Goal: Task Accomplishment & Management: Complete application form

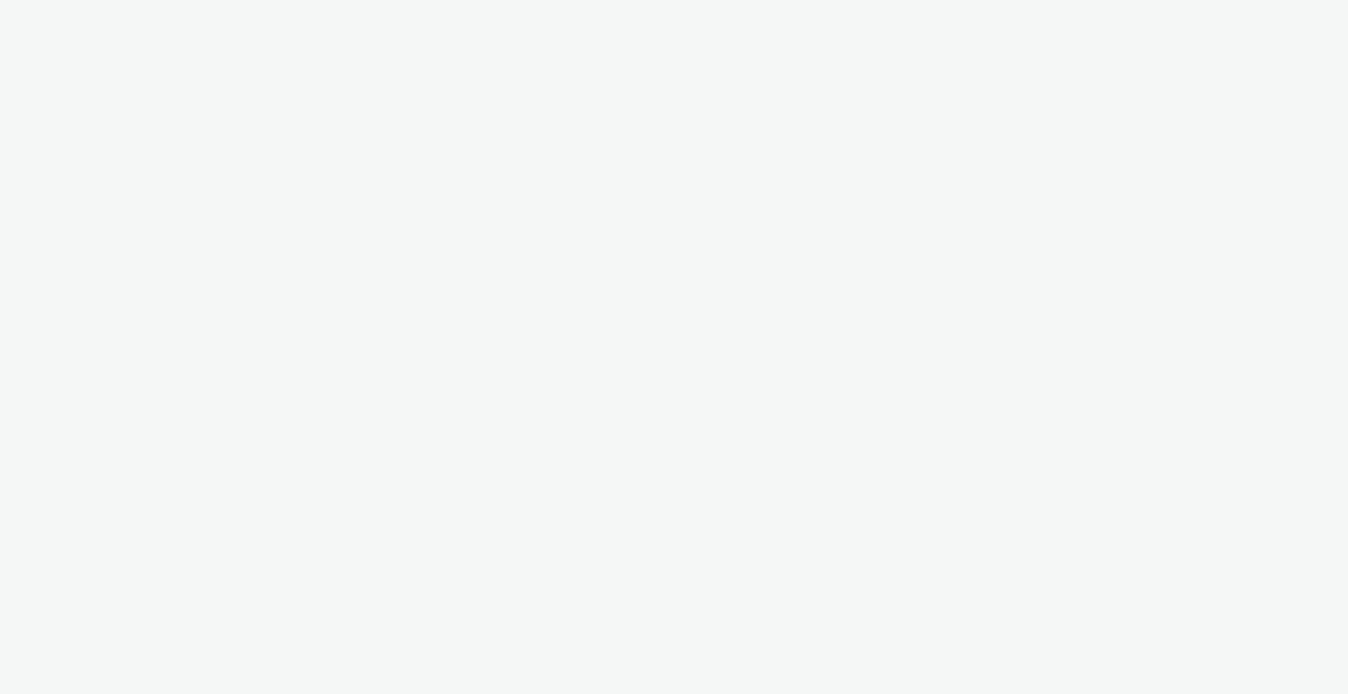
select select "ac009755-aa48-4799-8050-7a339a378eb8"
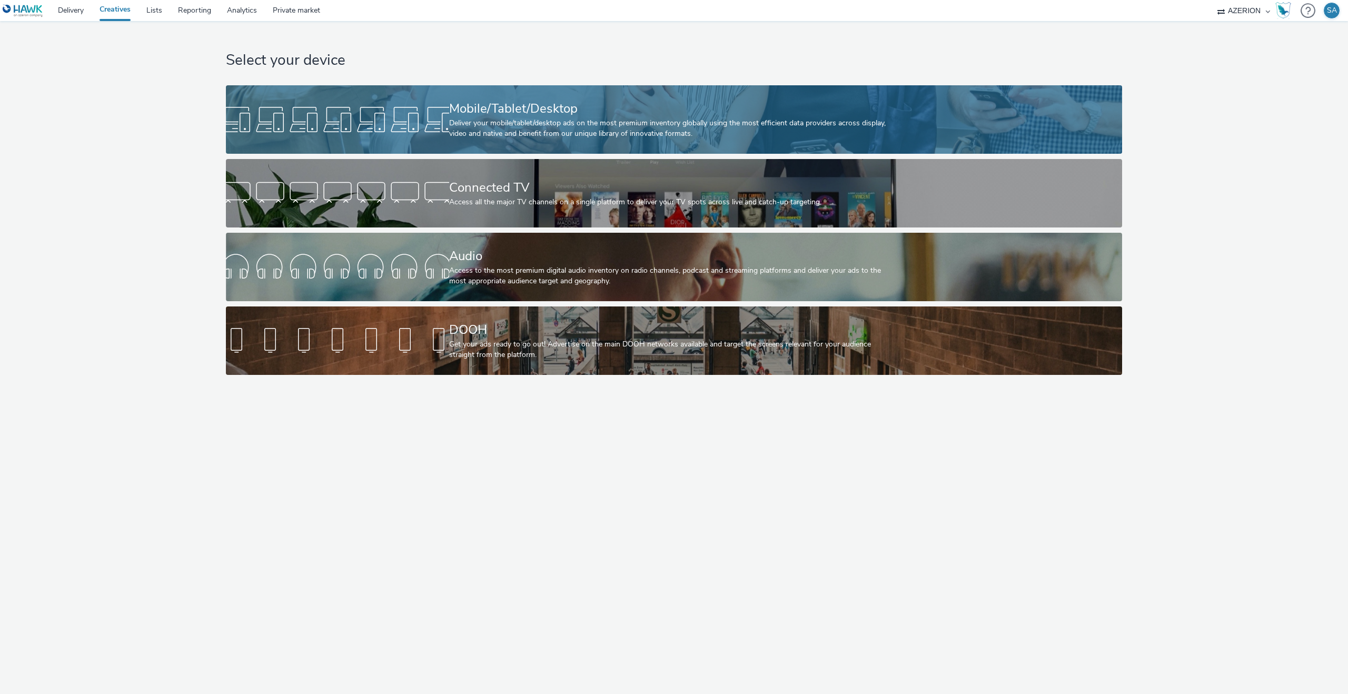
click at [676, 100] on div "Mobile/Tablet/Desktop" at bounding box center [672, 109] width 446 height 18
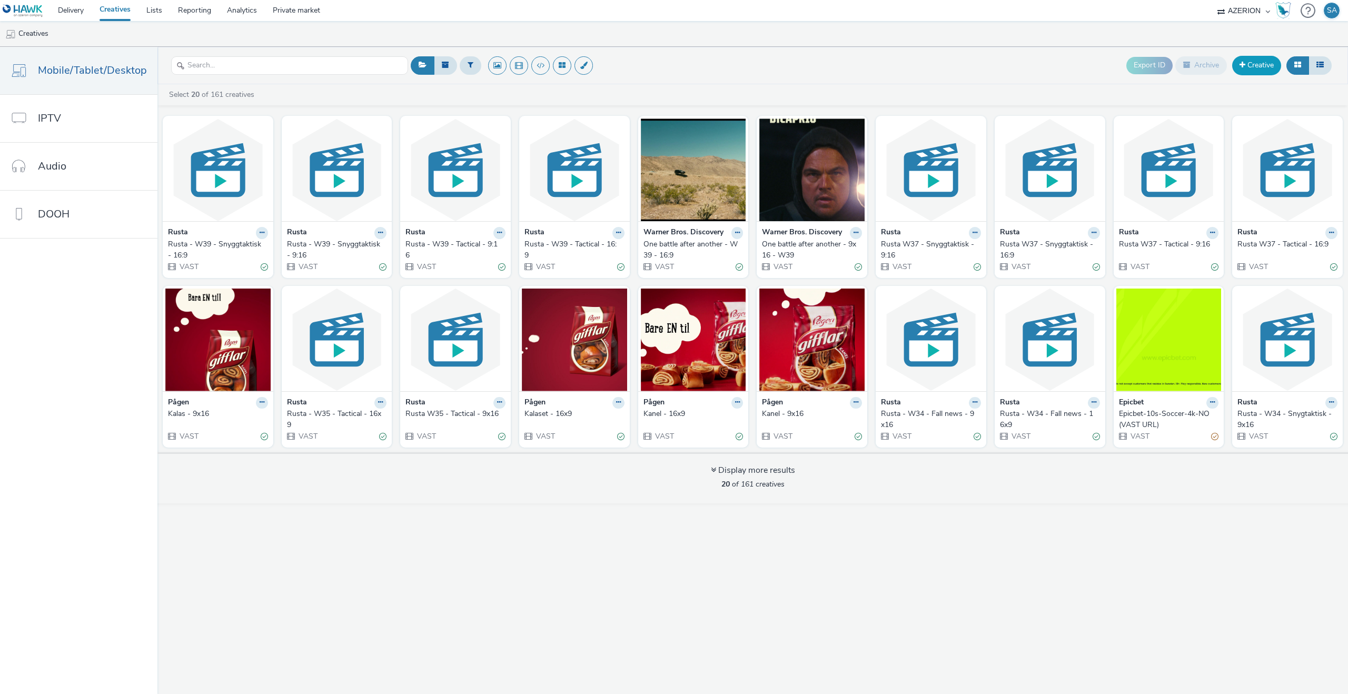
click at [1257, 65] on link "Creative" at bounding box center [1257, 65] width 49 height 19
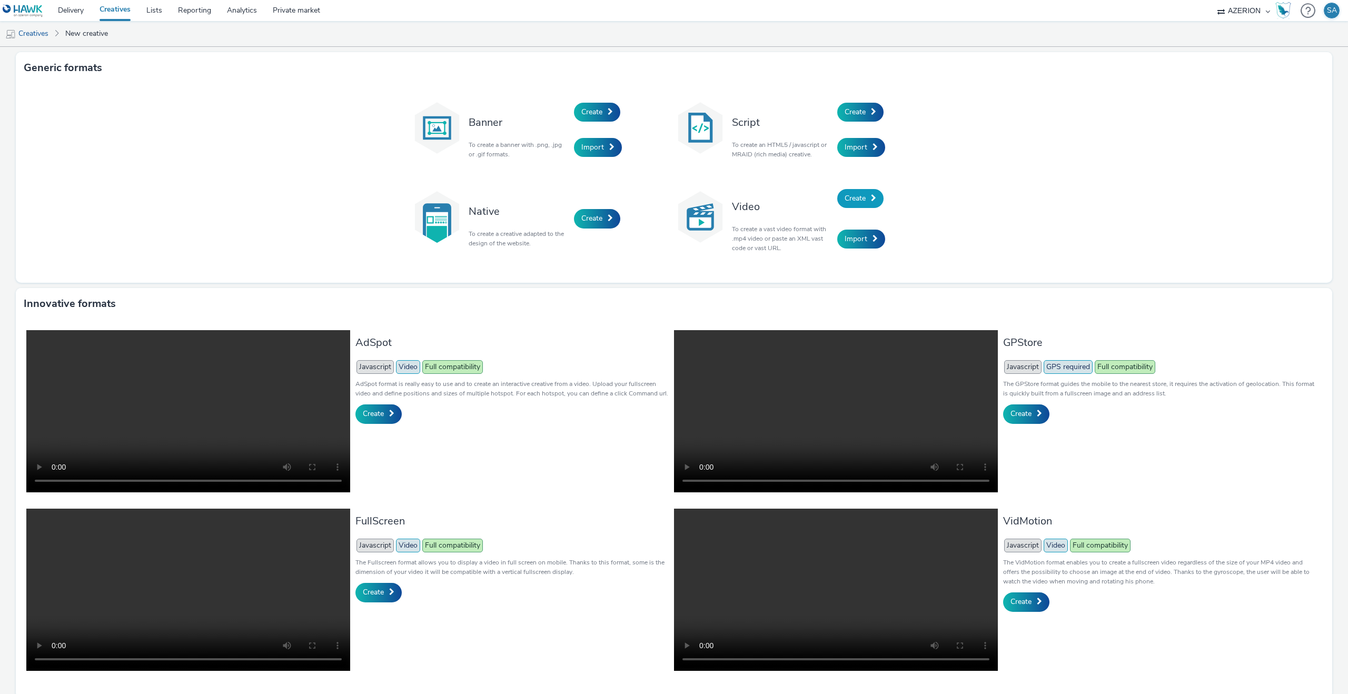
click at [863, 192] on link "Create" at bounding box center [860, 198] width 46 height 19
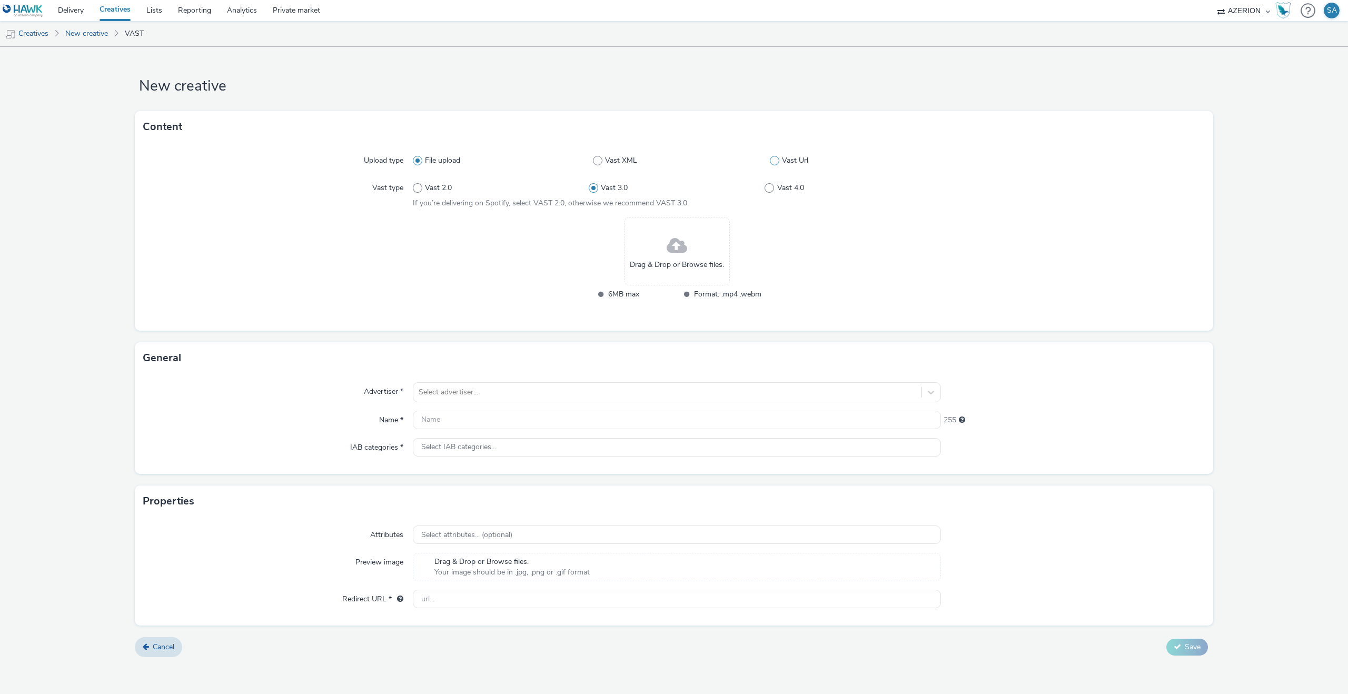
click at [772, 160] on span at bounding box center [774, 160] width 9 height 9
click at [772, 160] on input "Vast Url" at bounding box center [773, 160] width 7 height 7
radio input "false"
radio input "true"
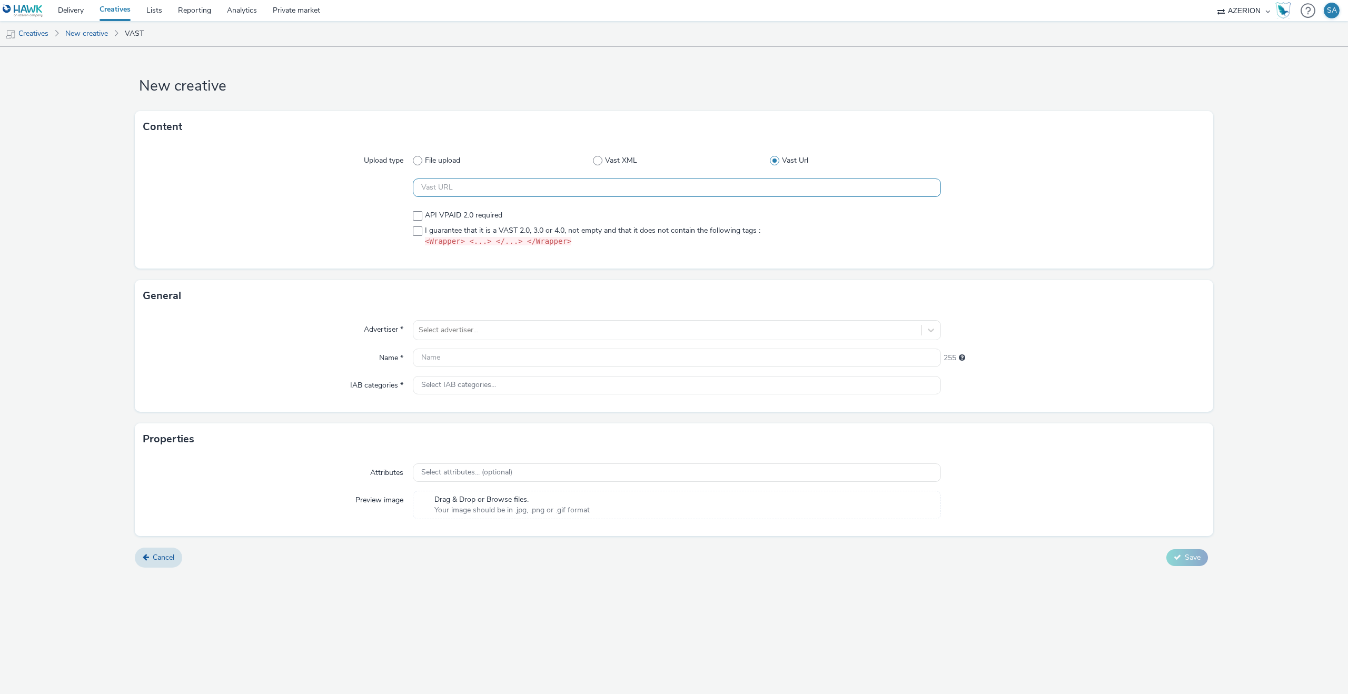
click at [541, 195] on input "text" at bounding box center [677, 188] width 528 height 18
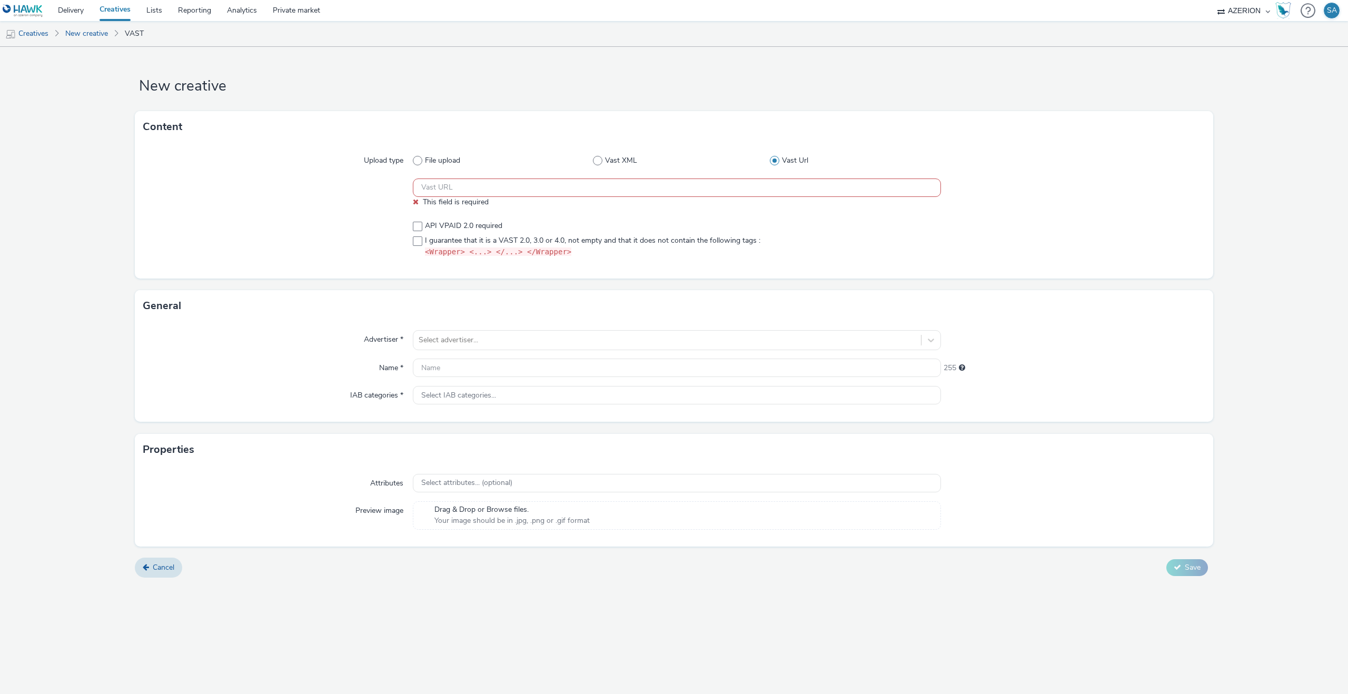
click at [648, 193] on input "text" at bounding box center [677, 188] width 528 height 18
paste input "https://[DOMAIN_NAME]/ddm/pfadx/N2483.4059495AZERIONNO/B33687437.429513118;sz=0…"
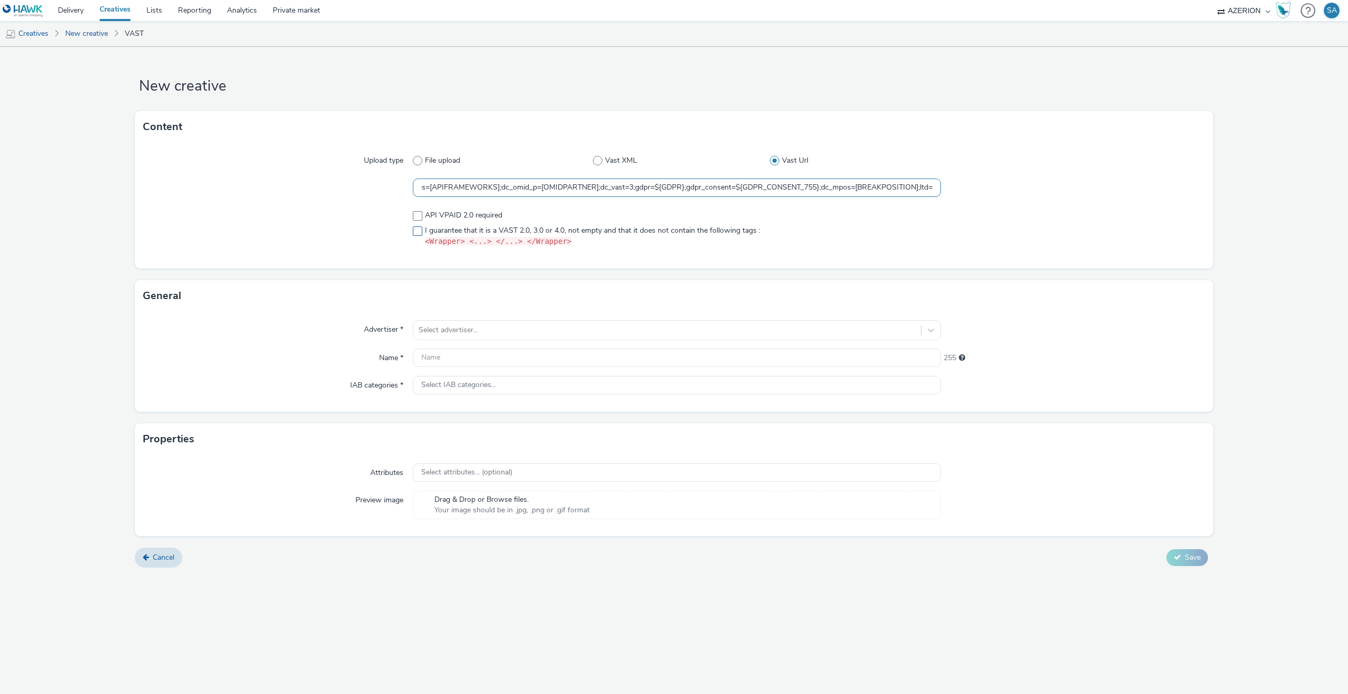
type input "https://[DOMAIN_NAME]/ddm/pfadx/N2483.4059495AZERIONNO/B33687437.429513118;sz=0…"
click at [598, 229] on span "I guarantee that it is a VAST 2.0, 3.0 or 4.0, not empty and that it does not c…" at bounding box center [593, 236] width 336 height 22
checkbox input "true"
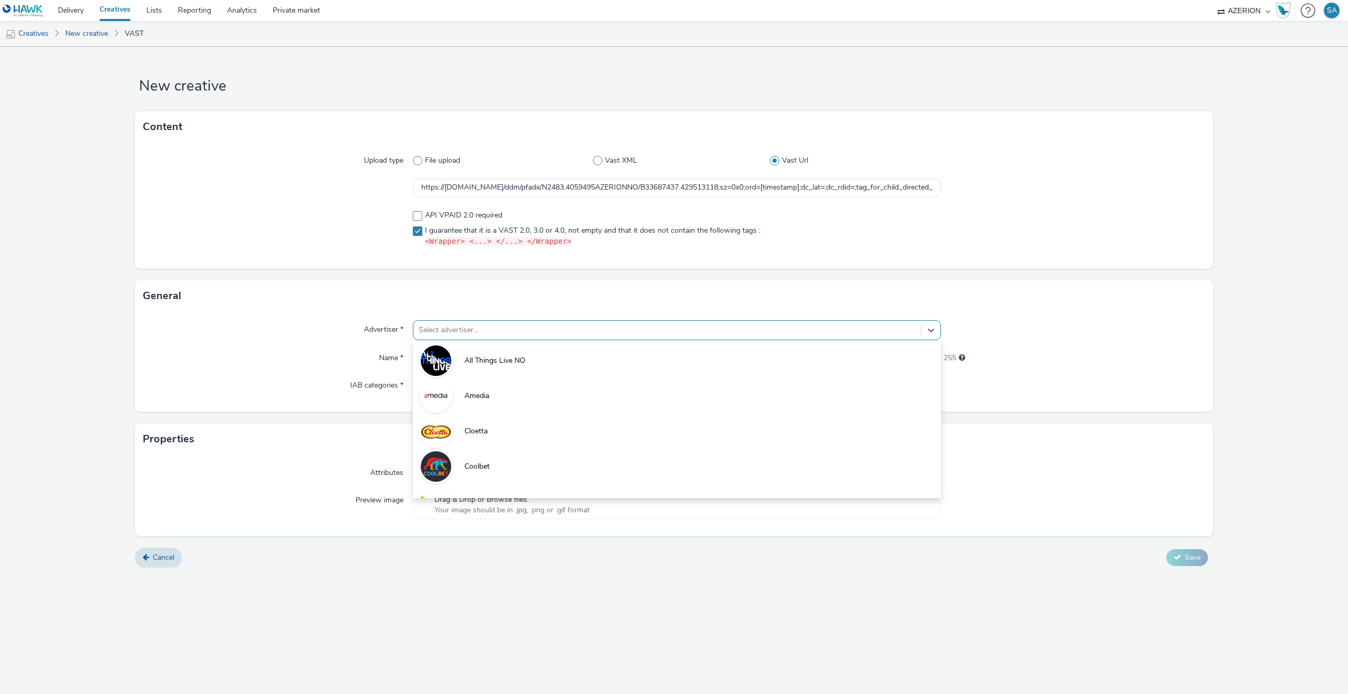
click at [498, 326] on div at bounding box center [667, 330] width 497 height 13
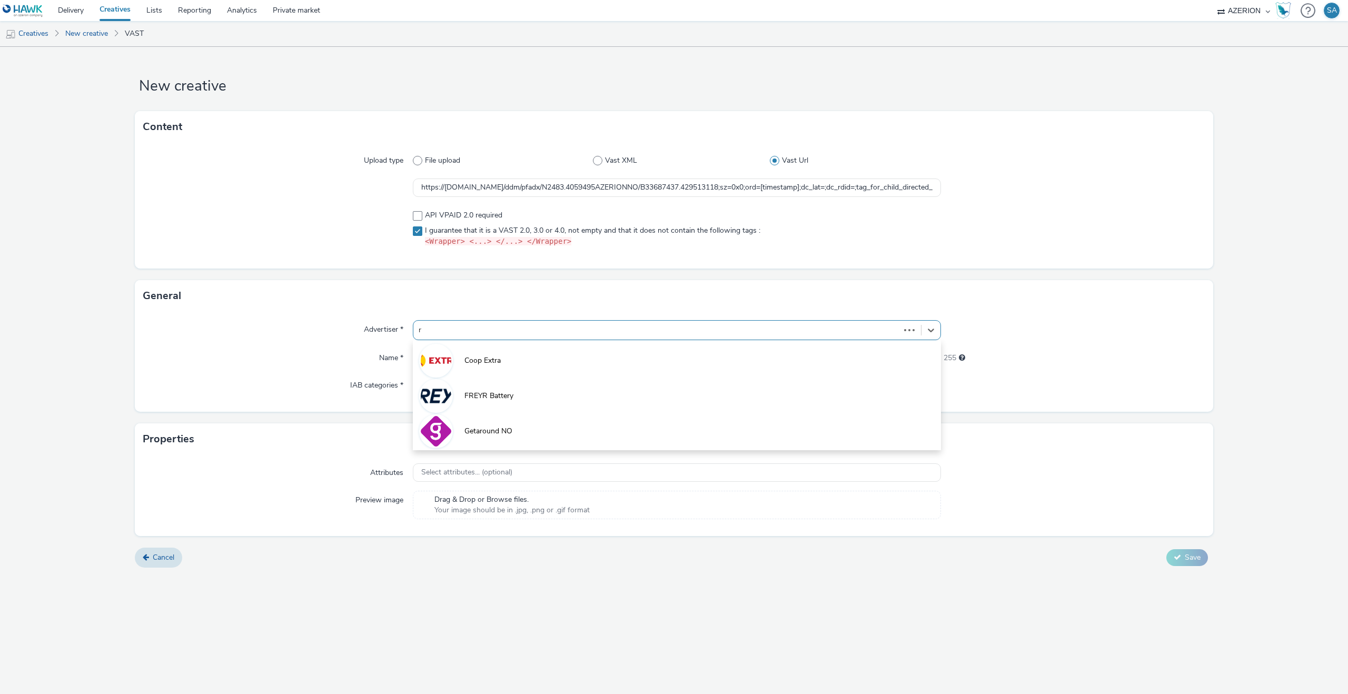
type input "ru"
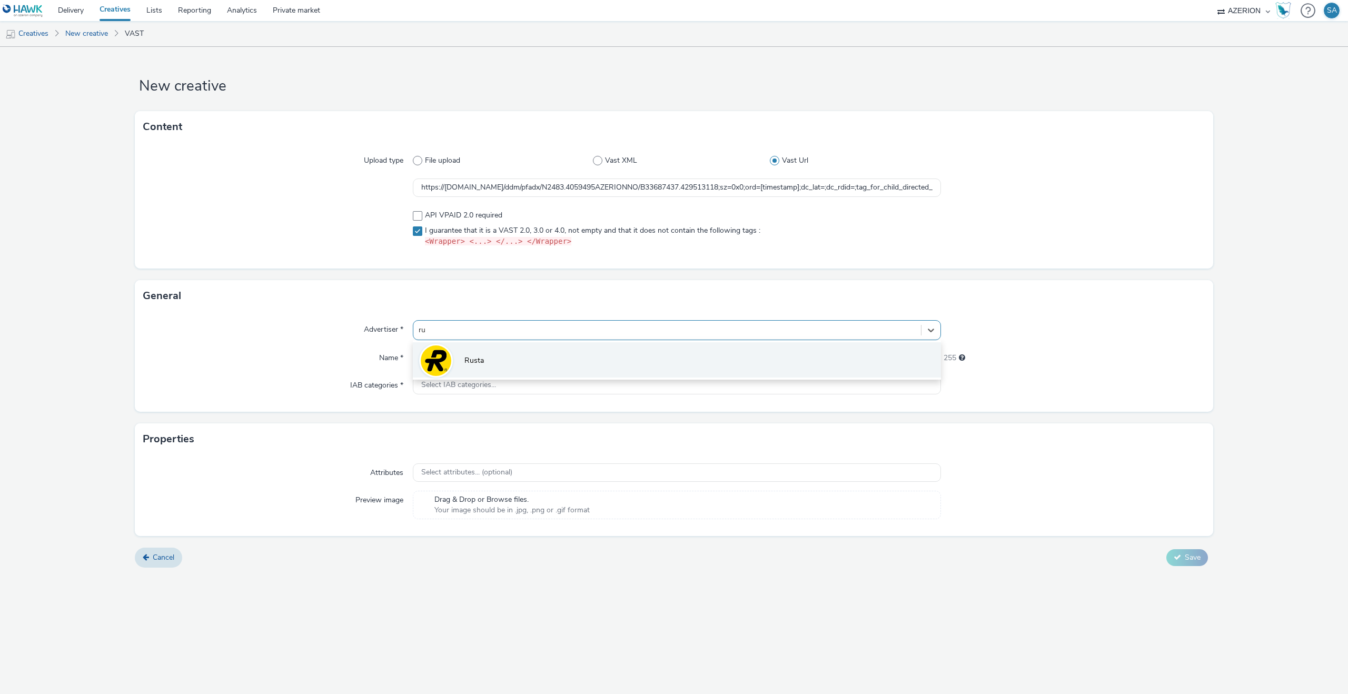
click at [491, 350] on li "Rusta" at bounding box center [677, 359] width 528 height 35
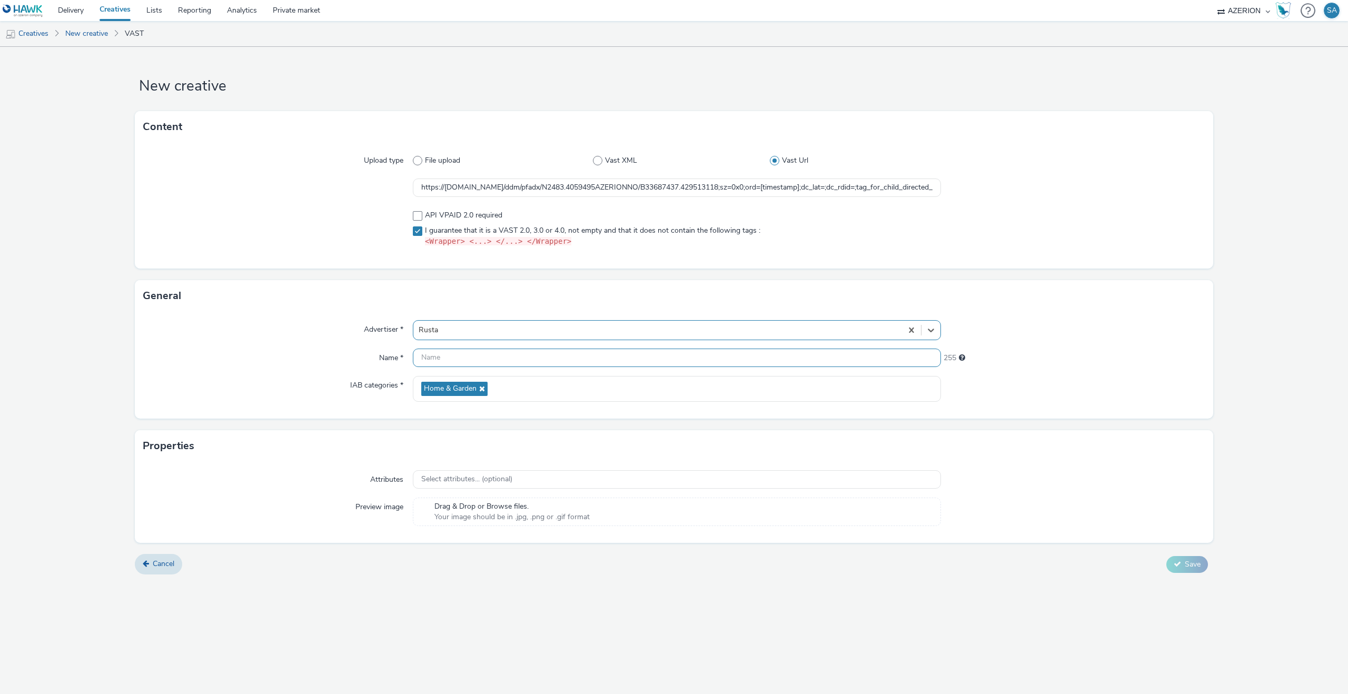
click at [485, 357] on input "text" at bounding box center [677, 358] width 528 height 18
type input "T"
type input "Rusta - W40 - Tactical - 9:16"
click at [1186, 556] on button "Save" at bounding box center [1188, 564] width 42 height 17
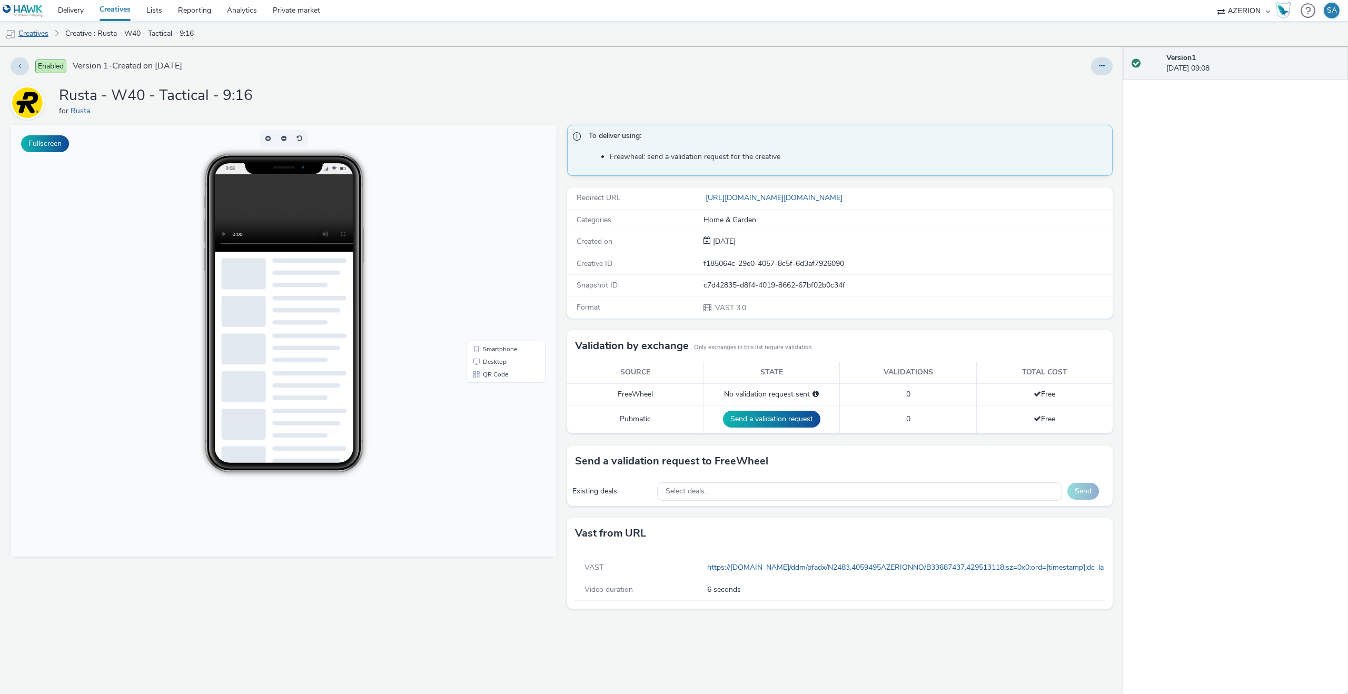
click at [32, 40] on link "Creatives" at bounding box center [27, 33] width 54 height 25
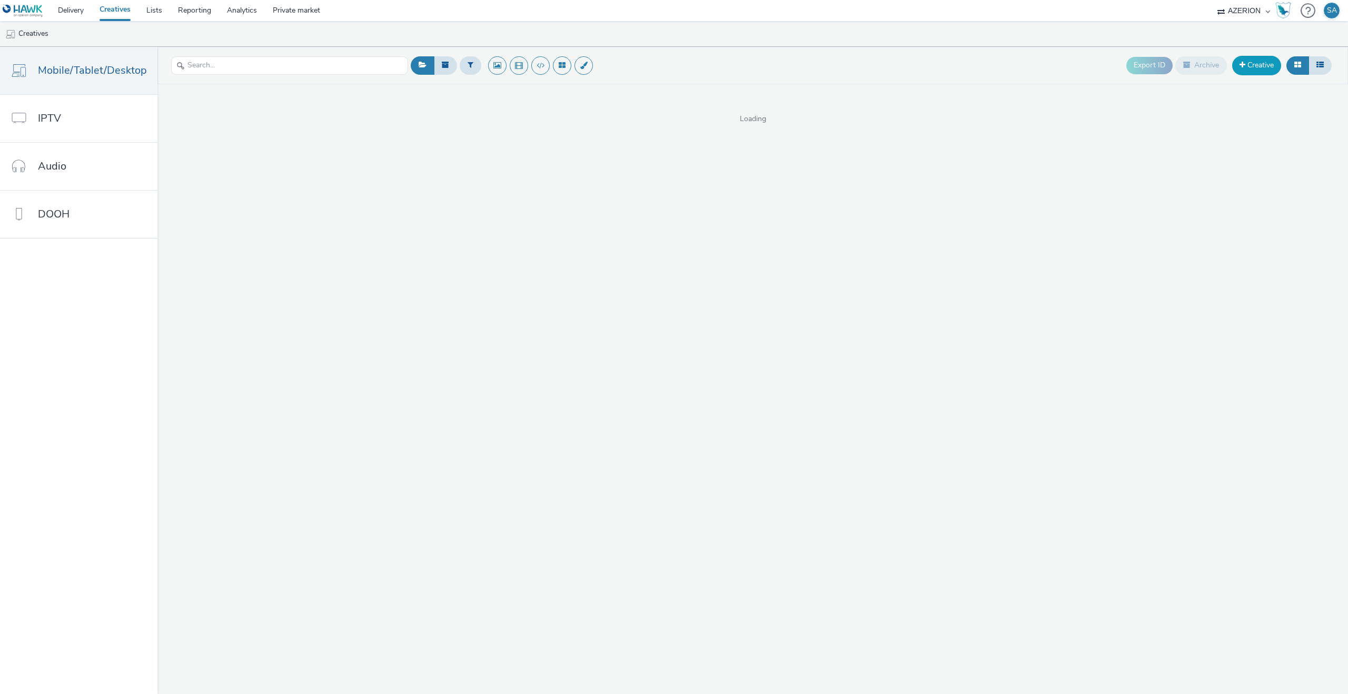
click at [1258, 69] on link "Creative" at bounding box center [1257, 65] width 49 height 19
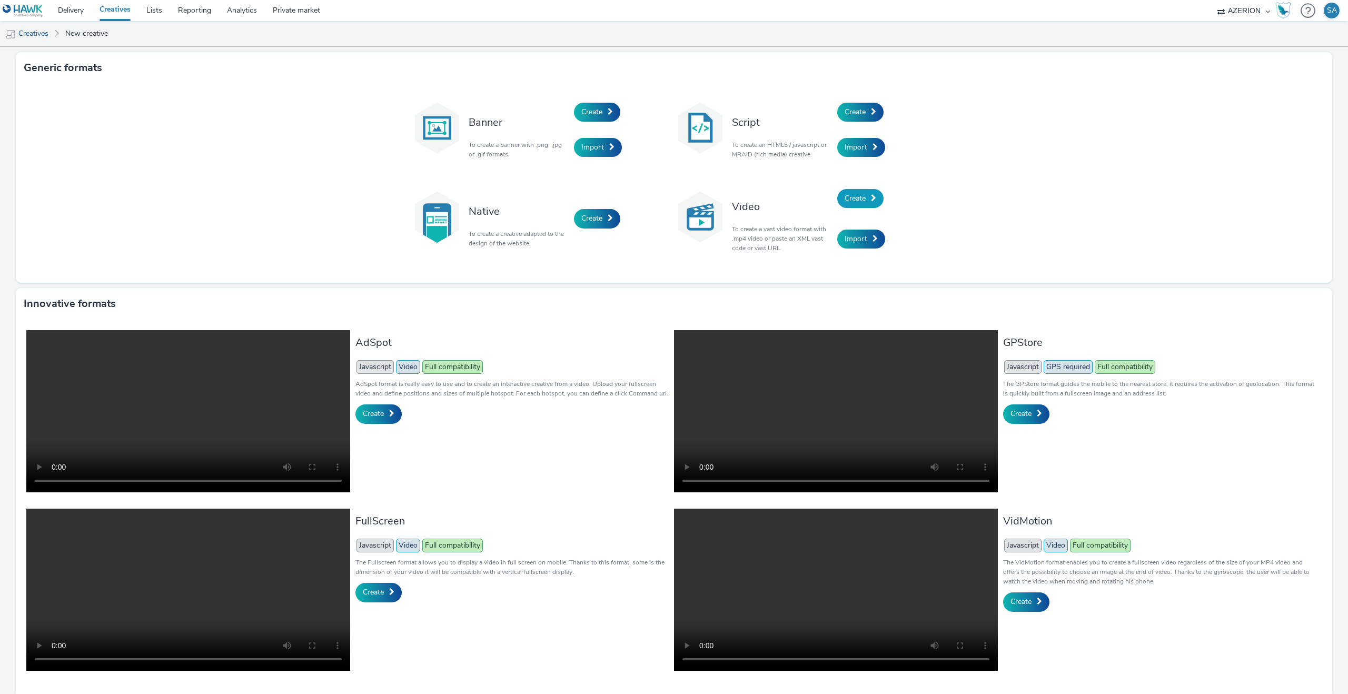
click at [856, 196] on span "Create" at bounding box center [855, 198] width 21 height 10
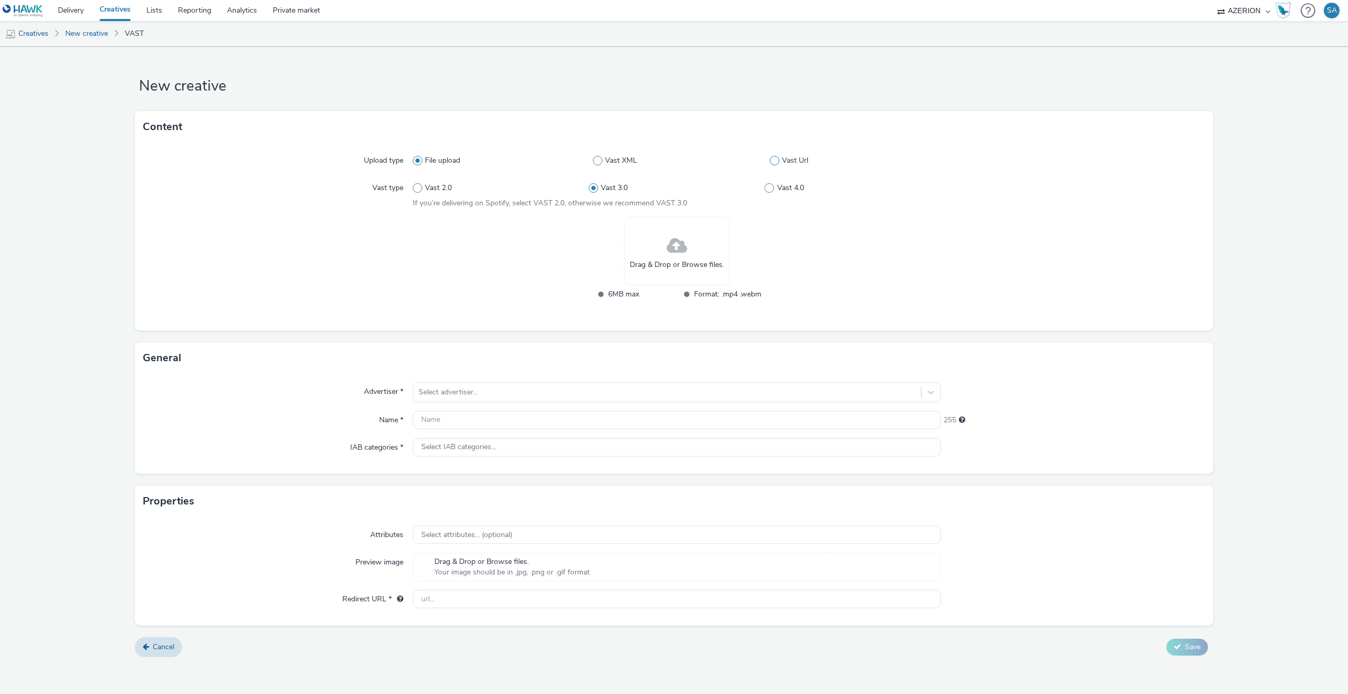
click at [775, 165] on label "Vast Url" at bounding box center [855, 160] width 171 height 11
click at [775, 164] on input "Vast Url" at bounding box center [773, 160] width 7 height 7
radio input "false"
radio input "true"
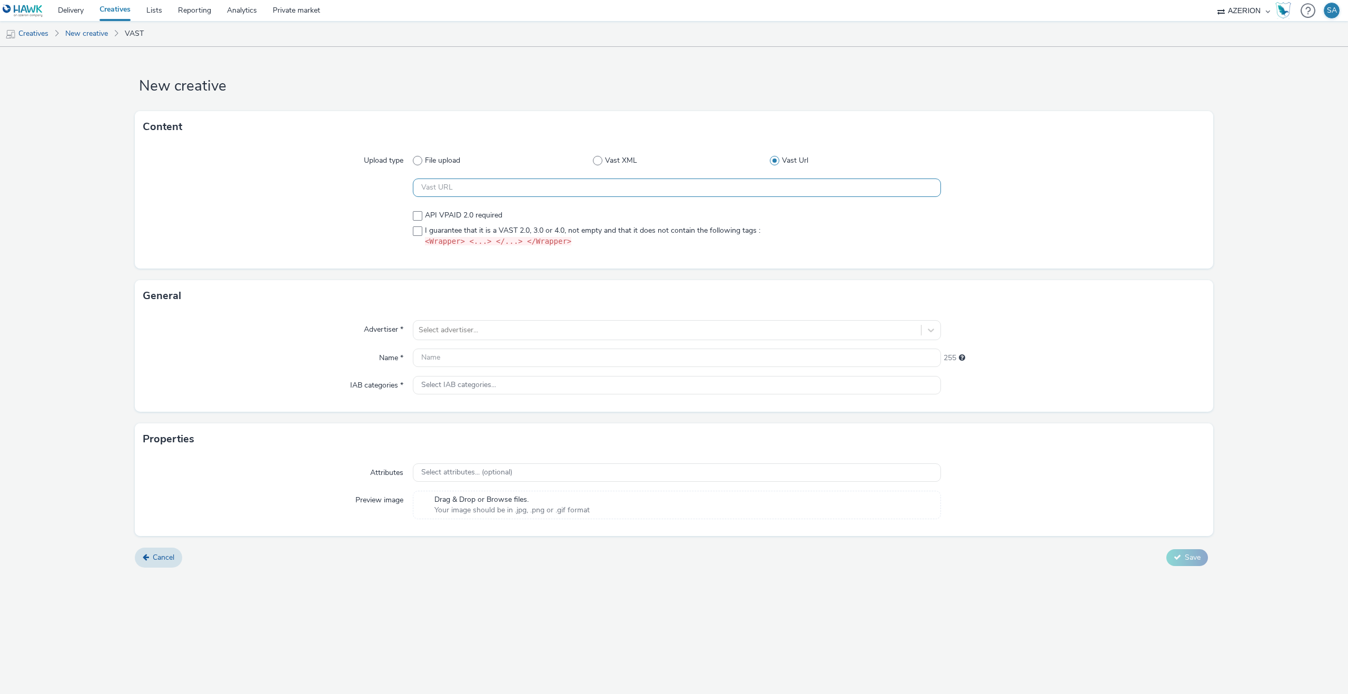
click at [608, 194] on input "text" at bounding box center [677, 188] width 528 height 18
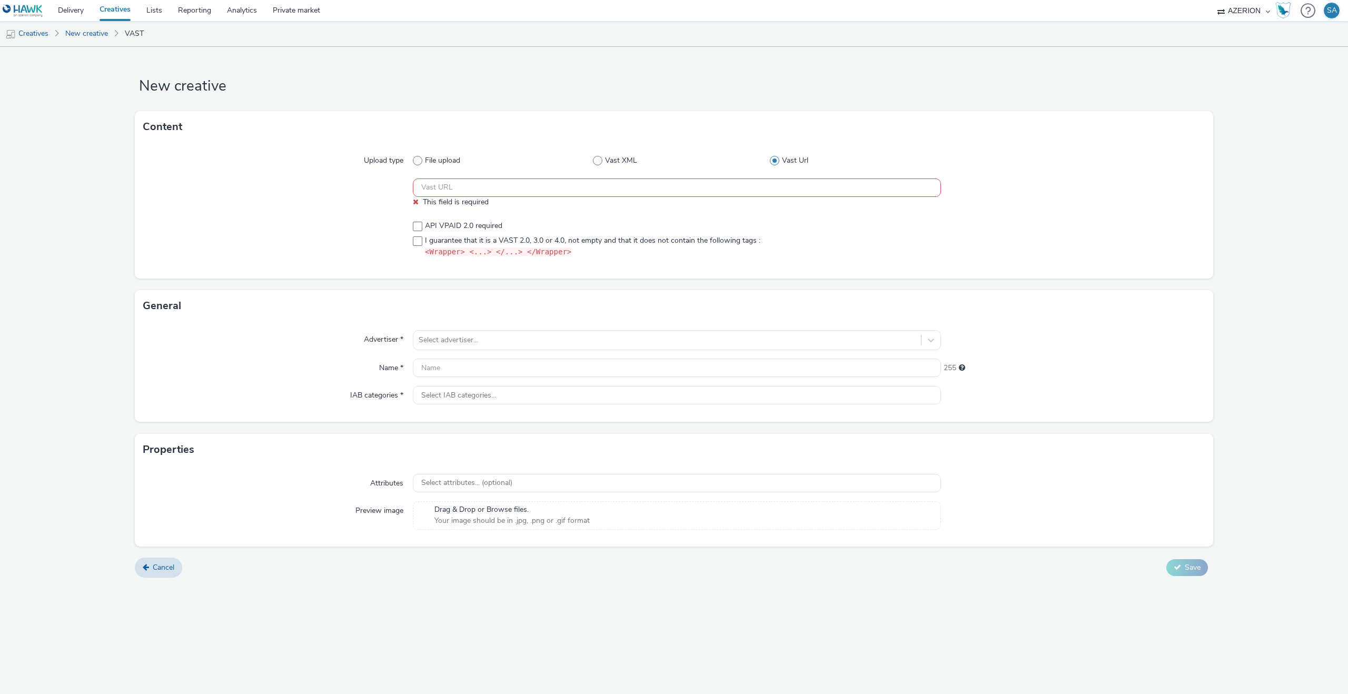
paste input "https://[DOMAIN_NAME]/ddm/pfadx/N2483.4059495AZERIONNO/B33687437.429723917;sz=0…"
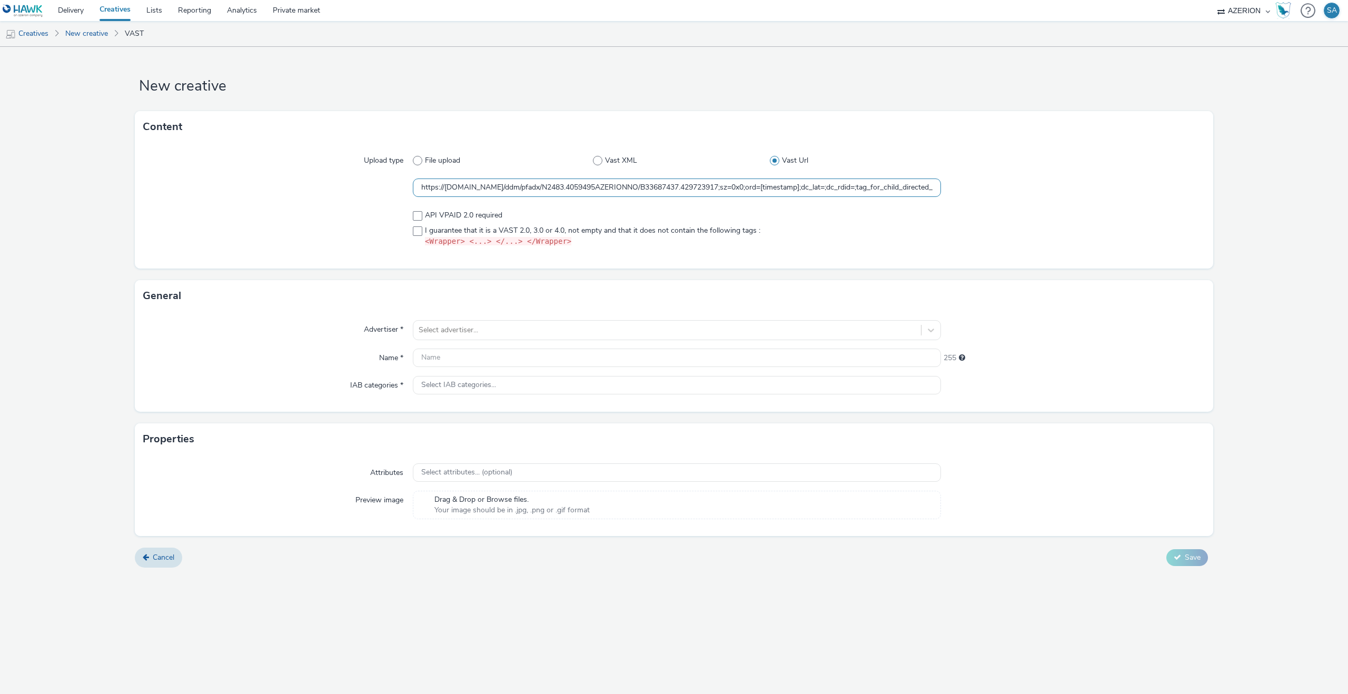
scroll to position [0, 697]
type input "https://[DOMAIN_NAME]/ddm/pfadx/N2483.4059495AZERIONNO/B33687437.429723917;sz=0…"
click at [471, 225] on span "I guarantee that it is a VAST 2.0, 3.0 or 4.0, not empty and that it does not c…" at bounding box center [593, 236] width 336 height 22
checkbox input "true"
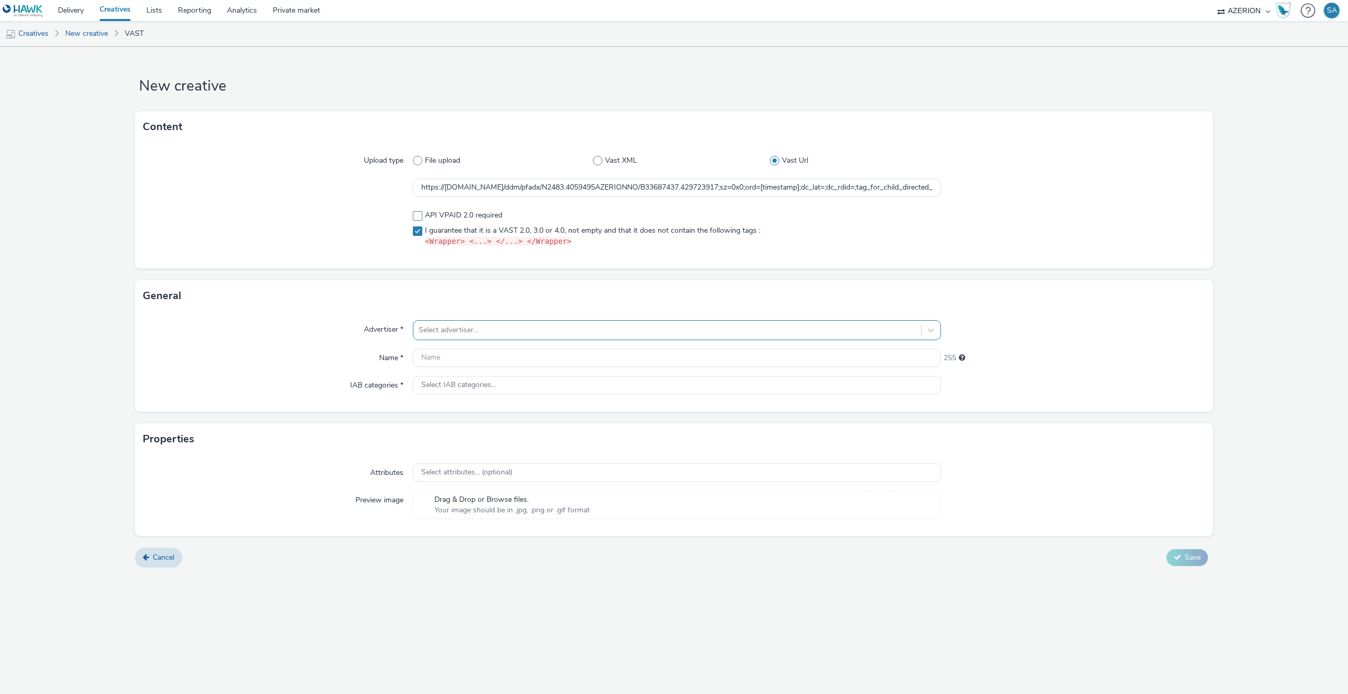
click at [468, 331] on div at bounding box center [667, 330] width 497 height 13
type input "rus"
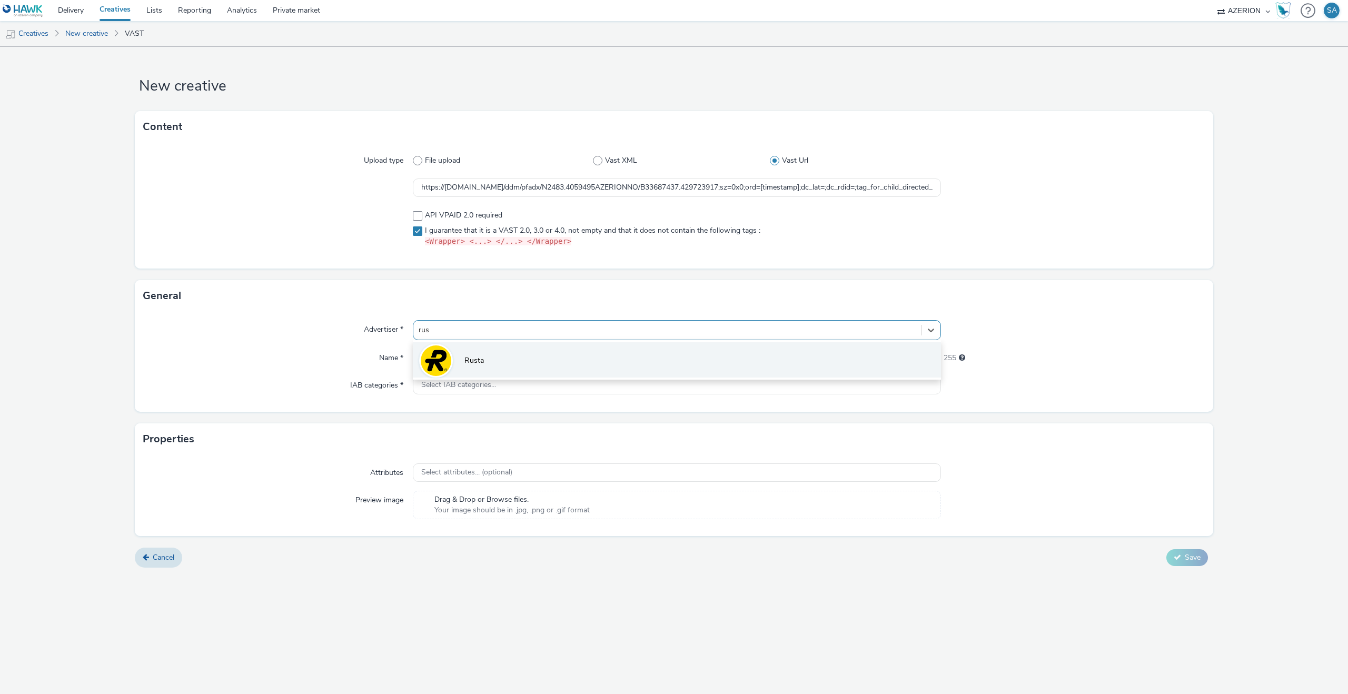
click at [483, 342] on li "Rusta" at bounding box center [677, 359] width 528 height 35
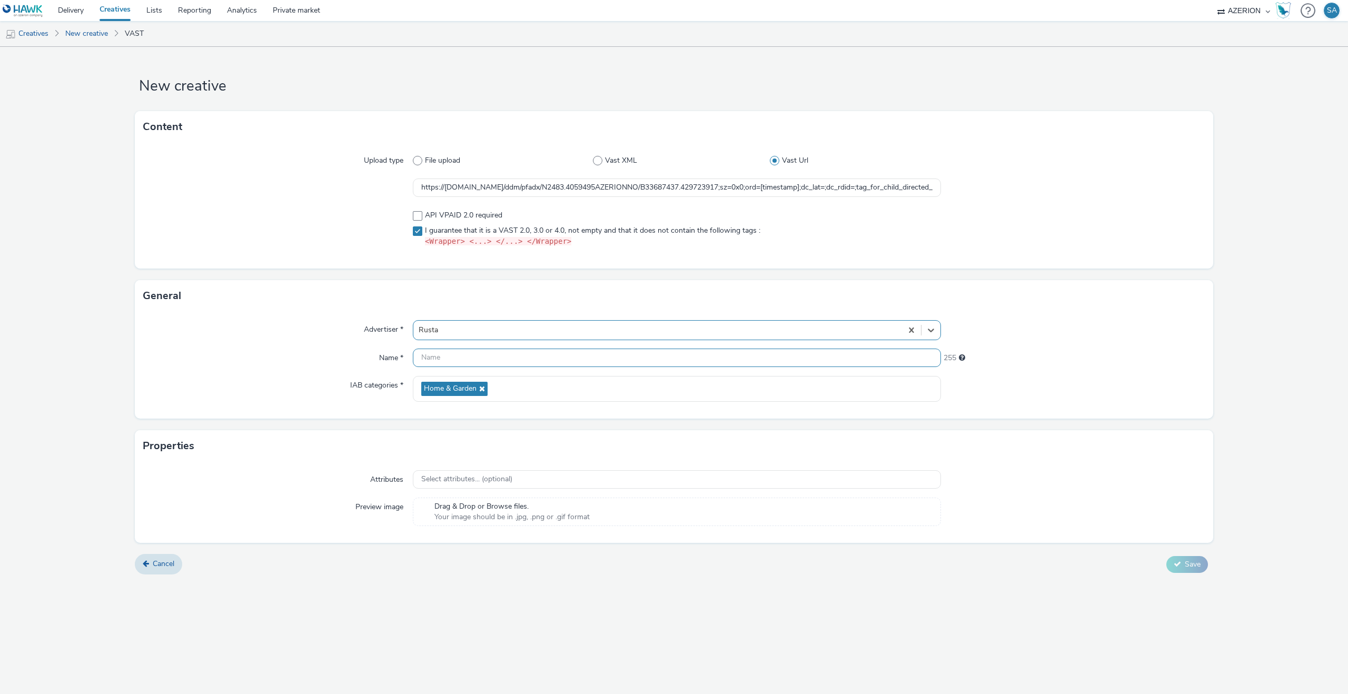
click at [485, 362] on input "text" at bounding box center [677, 358] width 528 height 18
type input "u"
type input "Rusta - W40 - Tactical - 16:9"
click at [1177, 563] on icon at bounding box center [1177, 563] width 7 height 7
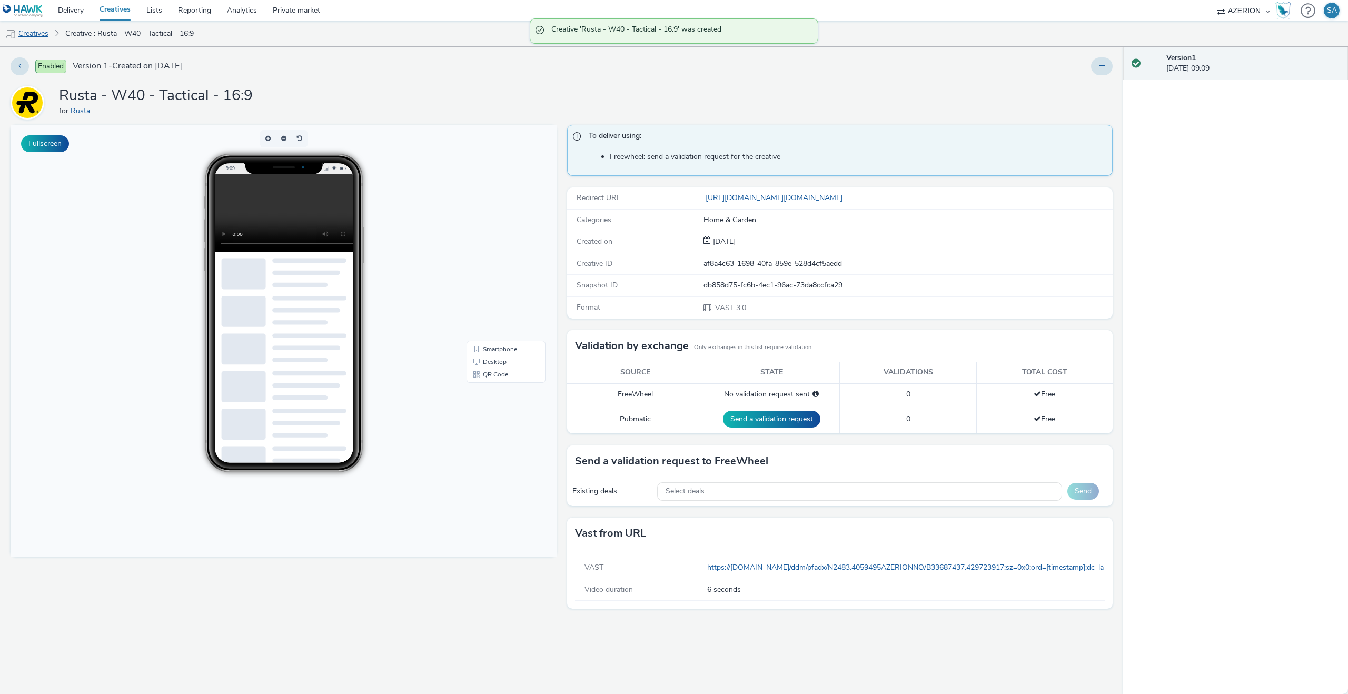
click at [46, 40] on link "Creatives" at bounding box center [27, 33] width 54 height 25
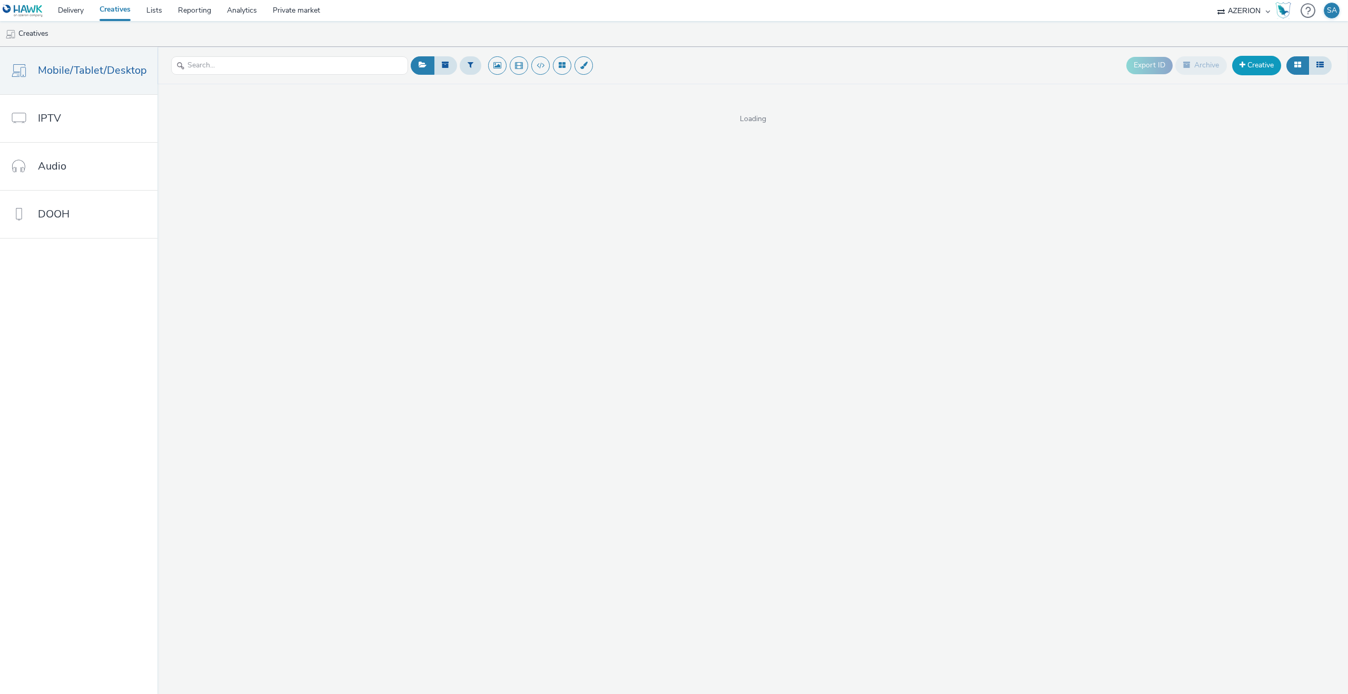
click at [1270, 68] on link "Creative" at bounding box center [1257, 65] width 49 height 19
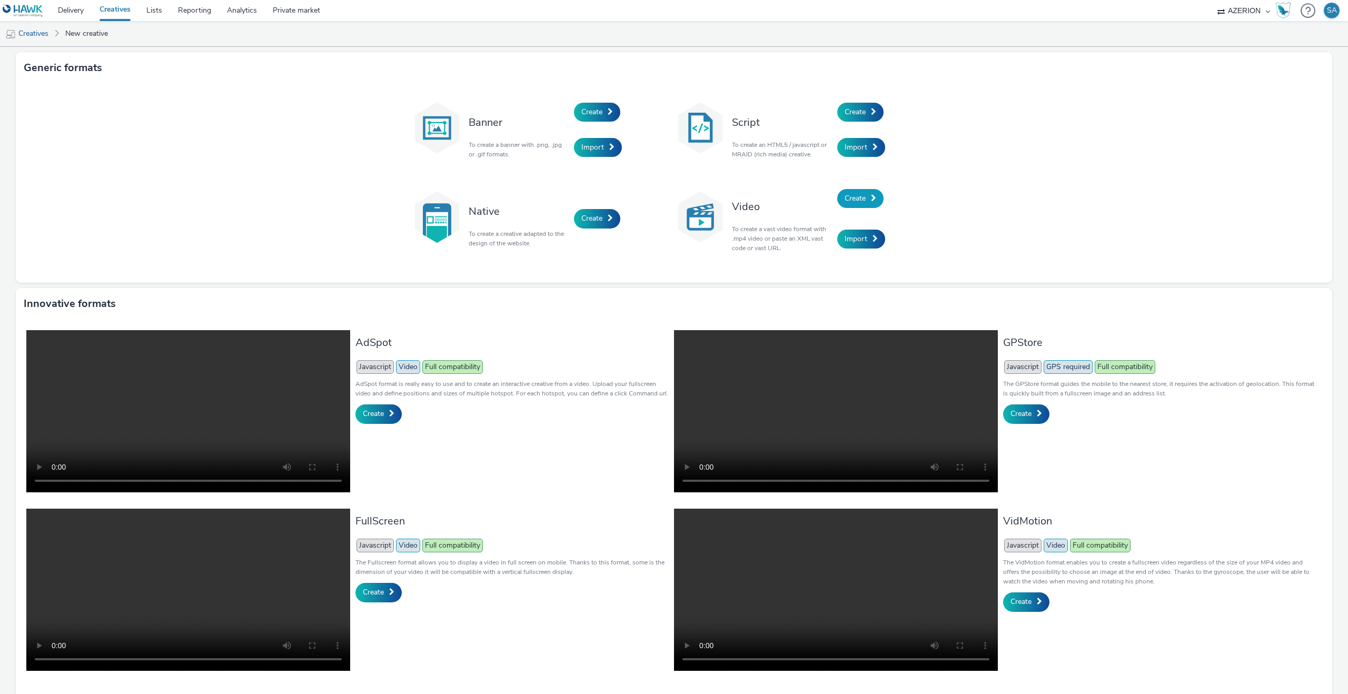
click at [856, 198] on span "Create" at bounding box center [855, 198] width 21 height 10
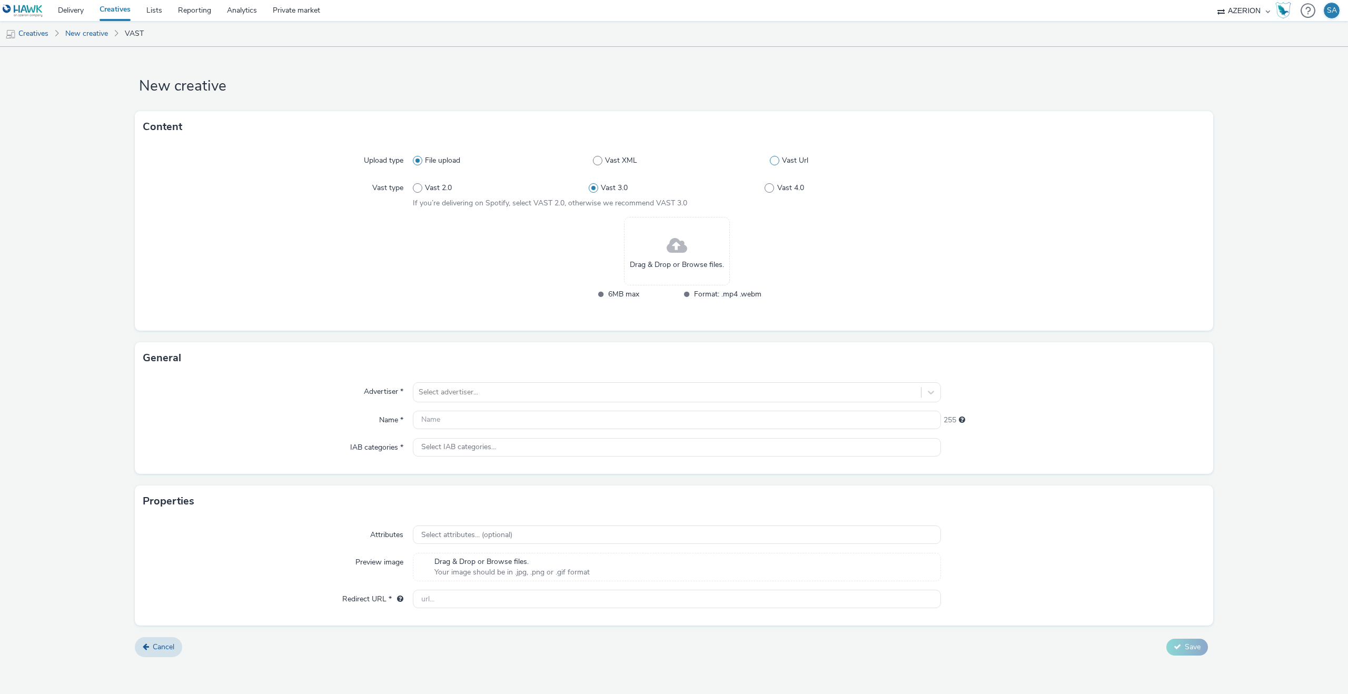
click at [780, 157] on label "Vast Url" at bounding box center [855, 160] width 171 height 11
click at [777, 157] on input "Vast Url" at bounding box center [773, 160] width 7 height 7
radio input "false"
radio input "true"
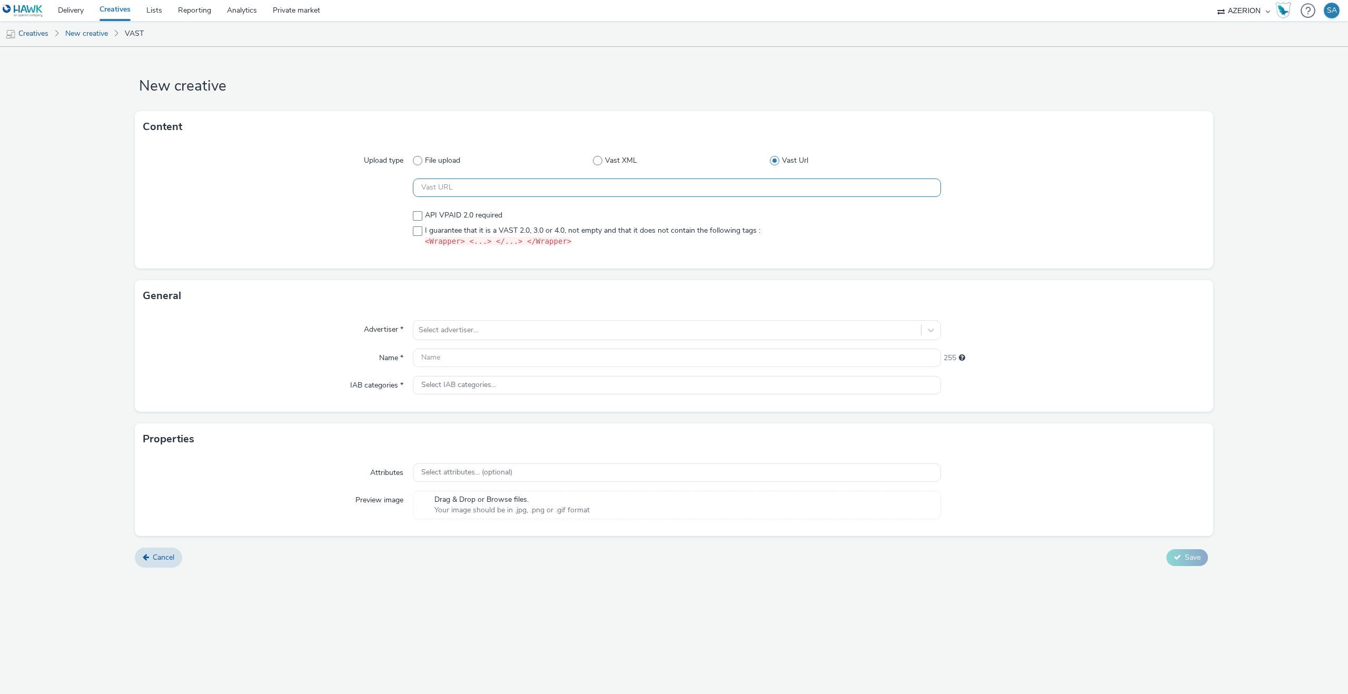
click at [515, 192] on input "text" at bounding box center [677, 188] width 528 height 18
paste input "https://[DOMAIN_NAME]/ddm/pfadx/N2483.4059495AZERIONNO/B33687437.430105728;sz=0…"
type input "https://[DOMAIN_NAME]/ddm/pfadx/N2483.4059495AZERIONNO/B33687437.430105728;sz=0…"
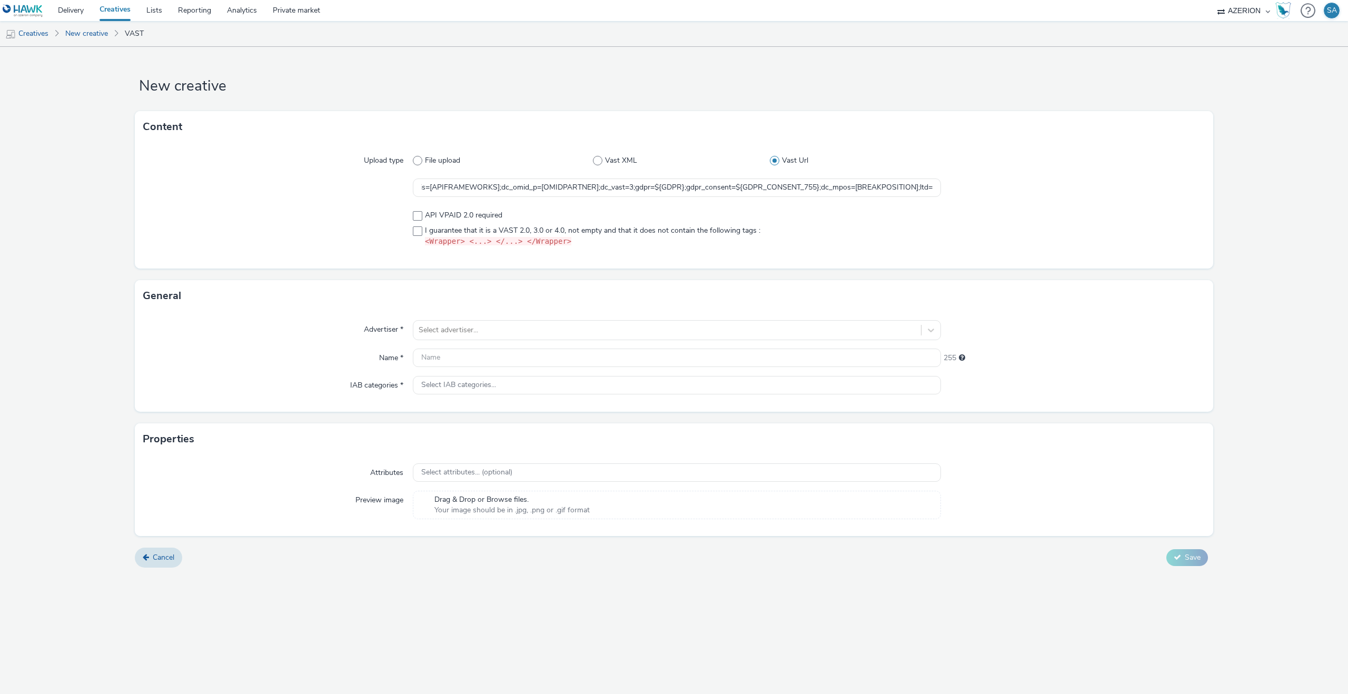
click at [475, 223] on div "API VPAID 2.0 required I guarantee that it is a VAST 2.0, 3.0 or 4.0, not empty…" at bounding box center [677, 228] width 528 height 37
click at [474, 225] on span "I guarantee that it is a VAST 2.0, 3.0 or 4.0, not empty and that it does not c…" at bounding box center [593, 236] width 336 height 22
click at [472, 232] on span "I guarantee that it is a VAST 2.0, 3.0 or 4.0, not empty and that it does not c…" at bounding box center [593, 236] width 336 height 22
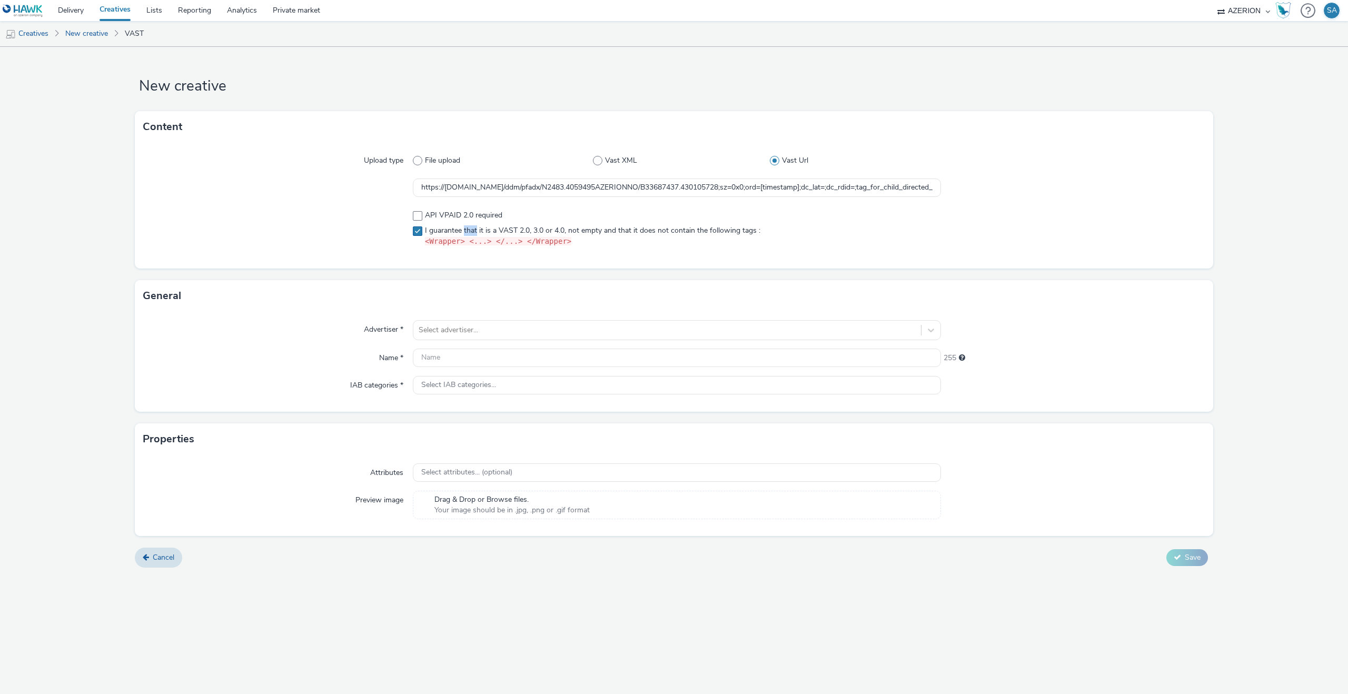
checkbox input "true"
click at [438, 369] on div "Advertiser * Select advertiser... Name * 255 IAB categories * Select IAB catego…" at bounding box center [674, 362] width 1079 height 100
click at [453, 322] on div "Select advertiser..." at bounding box center [667, 330] width 508 height 17
type input "rust"
click at [464, 340] on div "Rusta" at bounding box center [677, 360] width 528 height 40
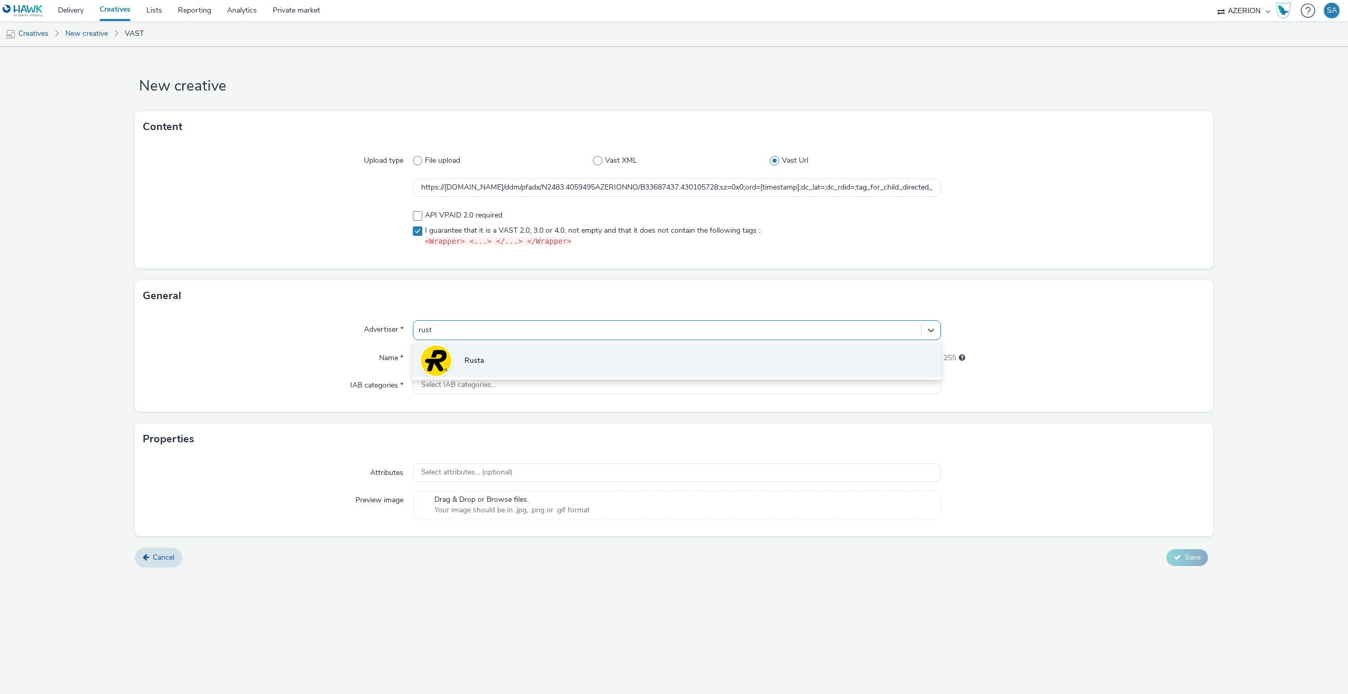
click at [464, 344] on li "Rusta" at bounding box center [677, 359] width 528 height 35
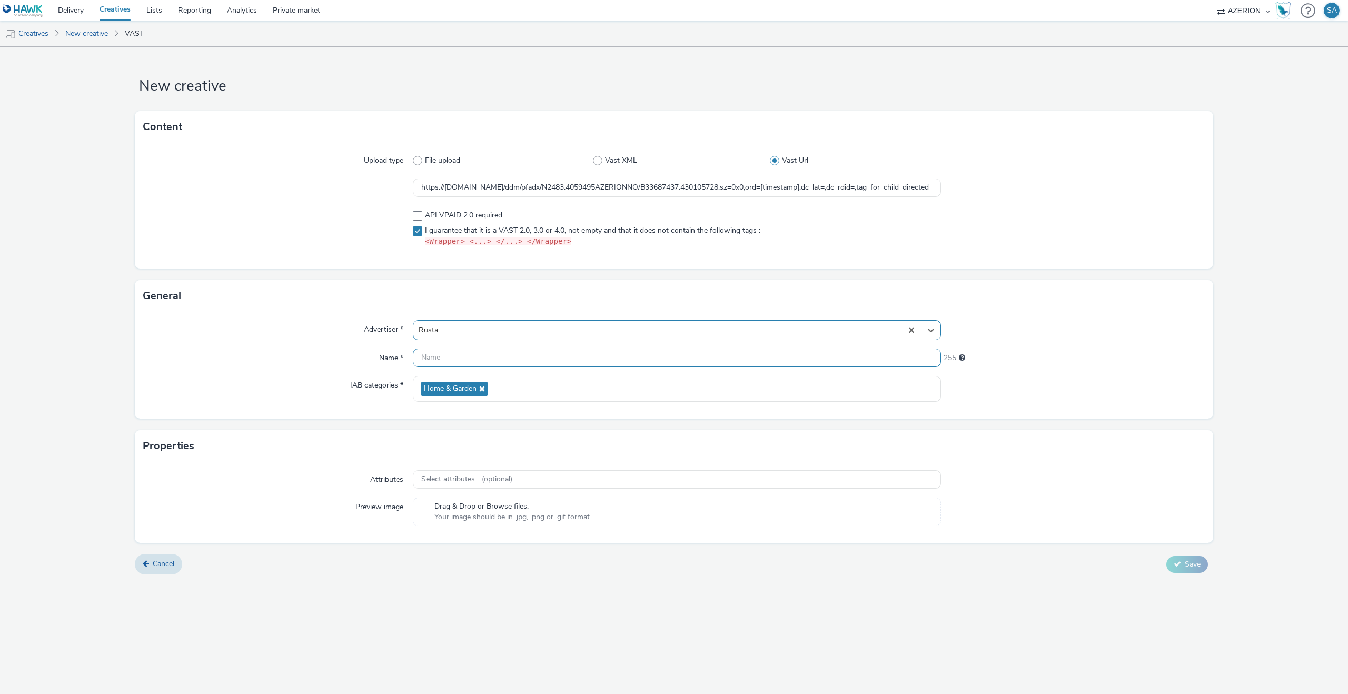
click at [464, 356] on input "text" at bounding box center [677, 358] width 528 height 18
type input "S"
type input "Rusta - W40 - Snyggtaktisk - 16:9"
click at [1188, 557] on button "Save" at bounding box center [1188, 564] width 42 height 17
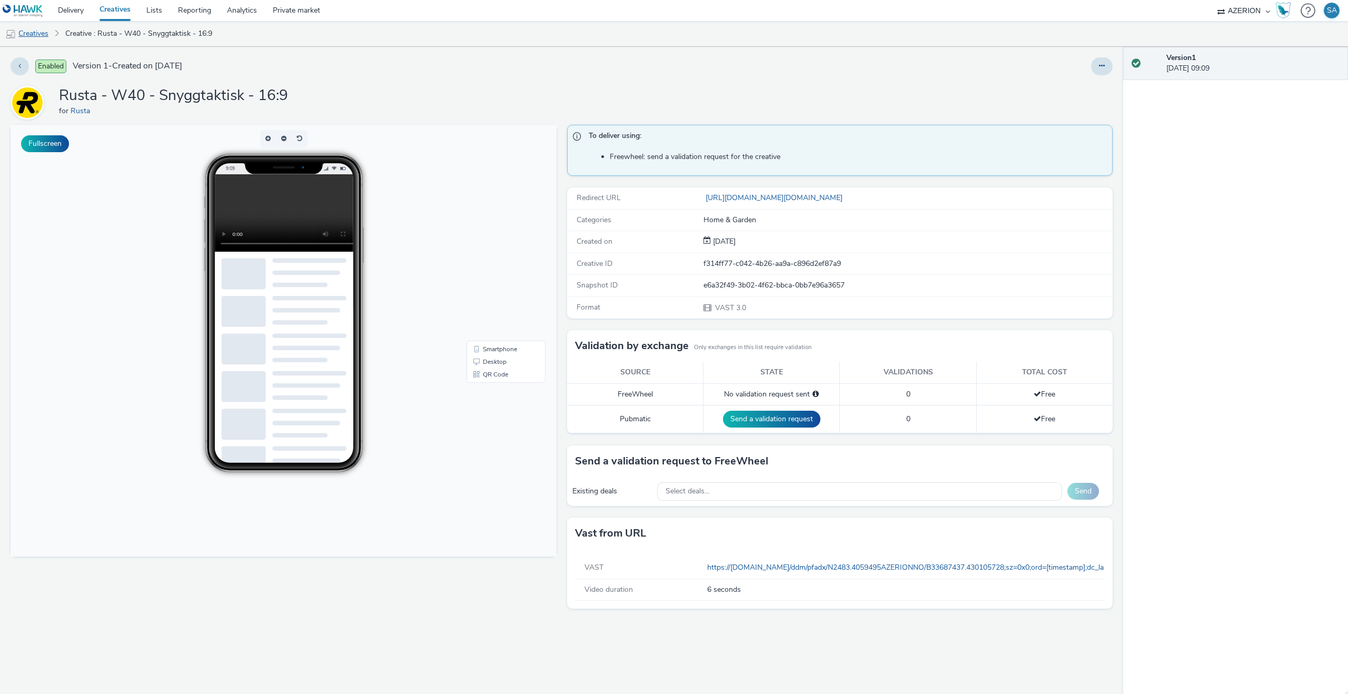
click at [44, 31] on link "Creatives" at bounding box center [27, 33] width 54 height 25
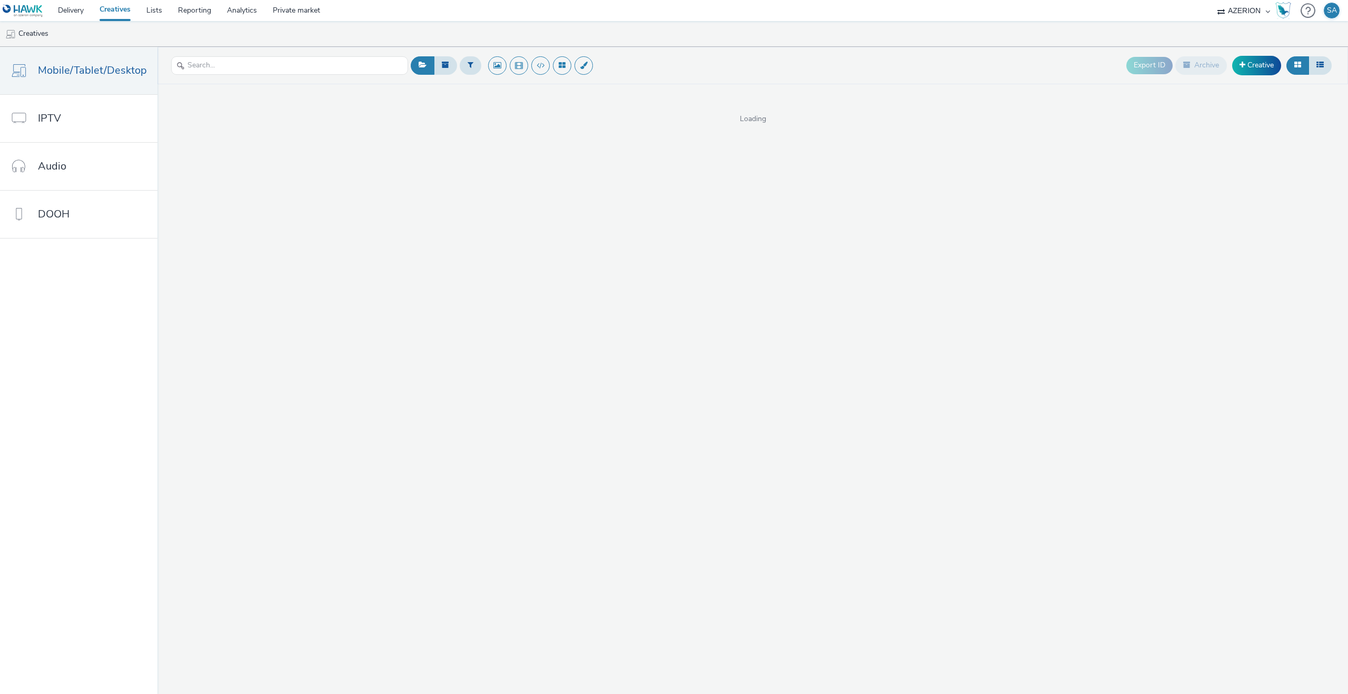
select select "ac009755-aa48-4799-8050-7a339a378eb8"
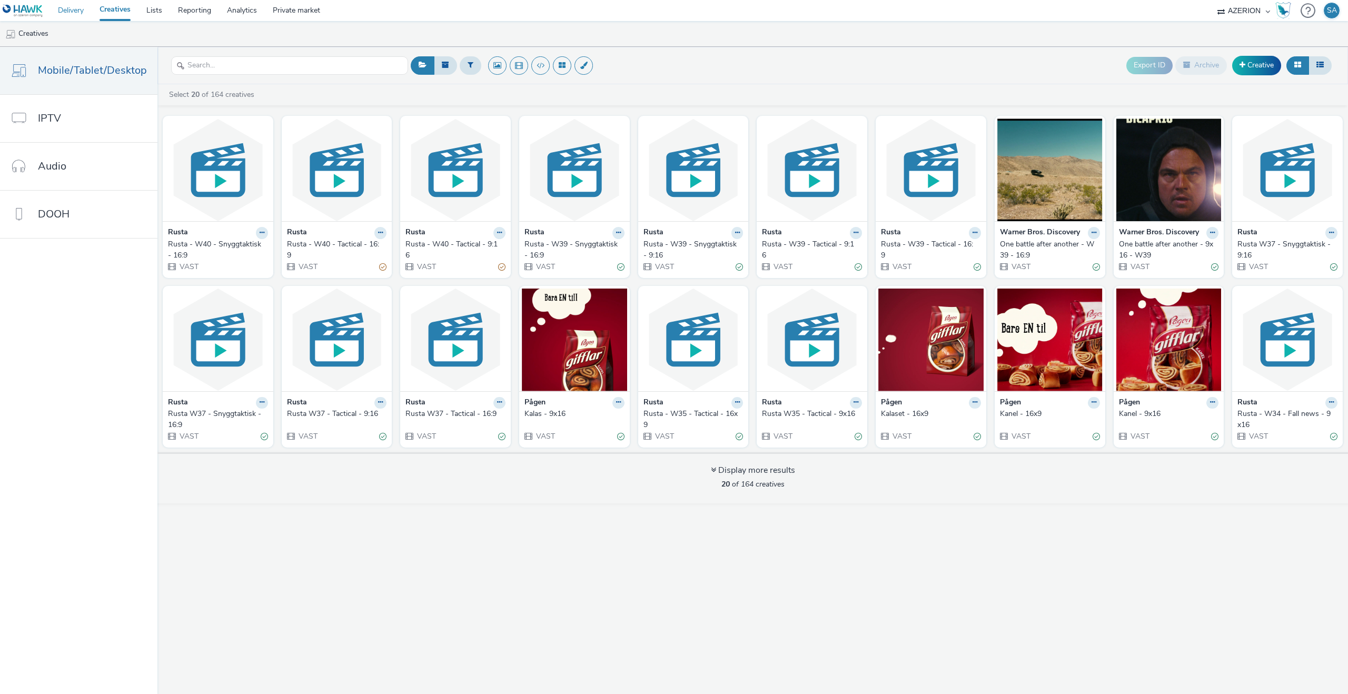
click at [84, 10] on link "Delivery" at bounding box center [71, 10] width 42 height 21
